Goal: Find specific page/section: Find specific page/section

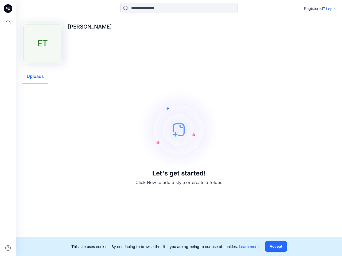
click at [171, 128] on img at bounding box center [179, 130] width 80 height 80
click at [8, 9] on icon at bounding box center [9, 9] width 2 height 0
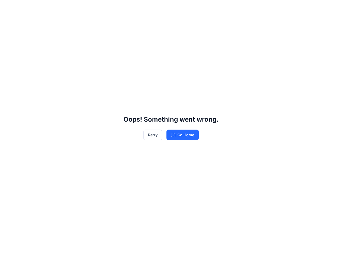
click at [8, 248] on div "Oops! Something went wrong. Retry Go Home" at bounding box center [171, 128] width 342 height 256
click at [179, 8] on div "Oops! Something went wrong. Retry Go Home" at bounding box center [171, 128] width 342 height 256
click at [331, 9] on div "Oops! Something went wrong. Retry Go Home" at bounding box center [171, 128] width 342 height 256
click at [35, 77] on div "Oops! Something went wrong. Retry Go Home" at bounding box center [171, 128] width 342 height 256
click at [276, 247] on div "Oops! Something went wrong. Retry Go Home" at bounding box center [171, 128] width 342 height 256
